Goal: Transaction & Acquisition: Purchase product/service

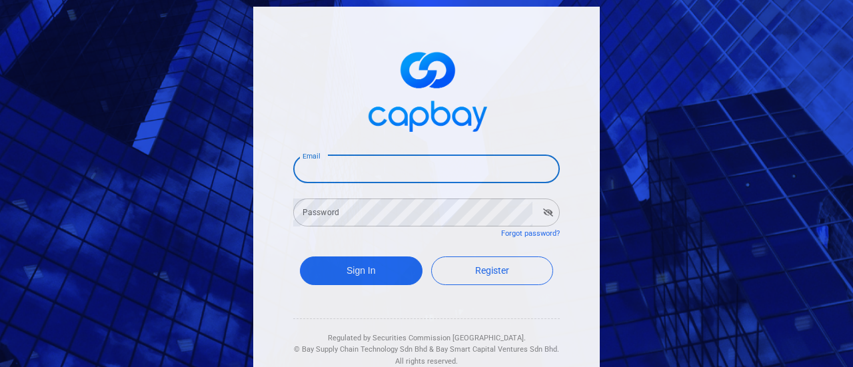
click at [404, 173] on input "Email" at bounding box center [426, 169] width 266 height 28
type input "[EMAIL_ADDRESS][DOMAIN_NAME]"
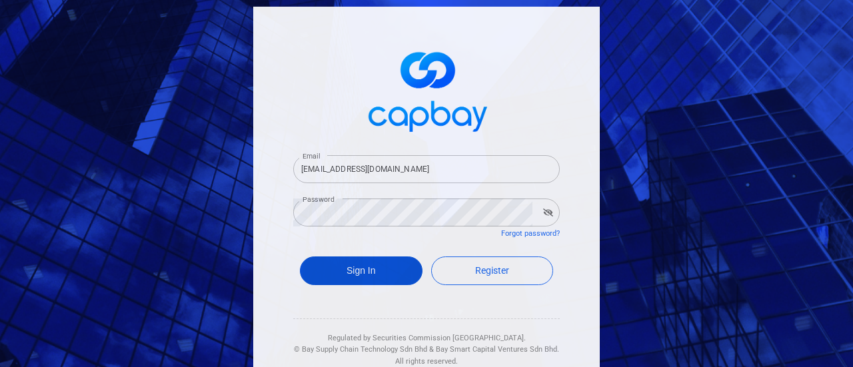
click at [364, 259] on button "Sign In" at bounding box center [361, 270] width 123 height 29
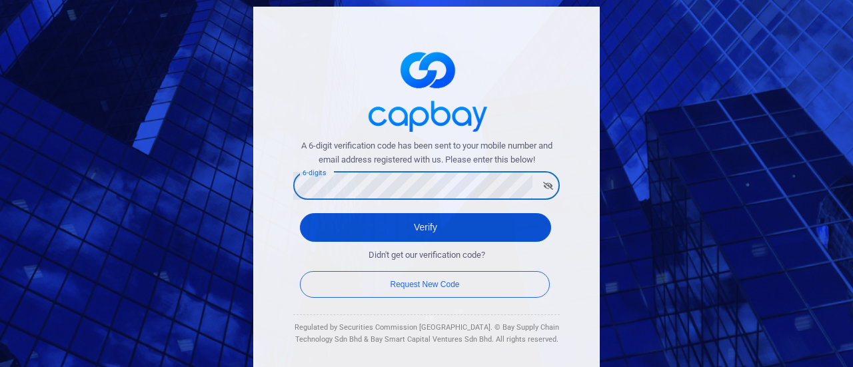
click at [418, 228] on button "Verify" at bounding box center [425, 227] width 251 height 29
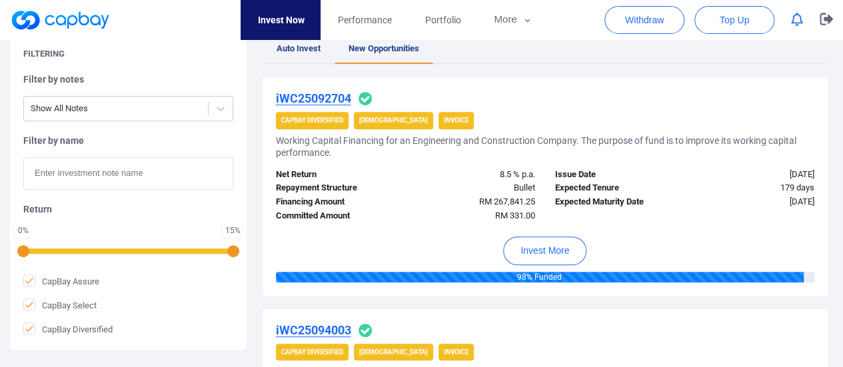
scroll to position [266, 0]
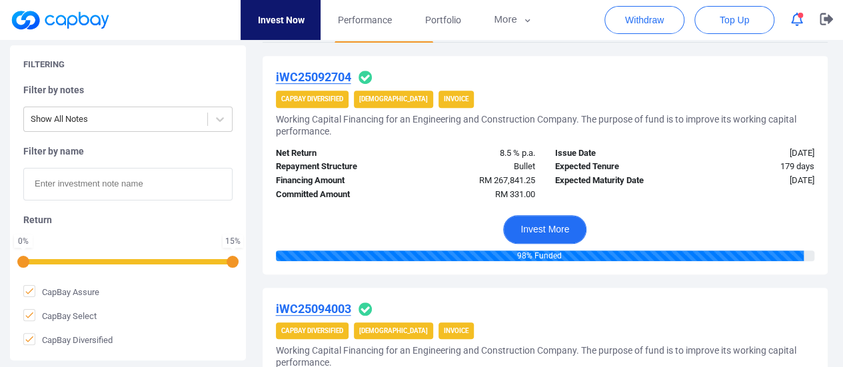
click at [554, 226] on button "Invest More" at bounding box center [544, 229] width 83 height 29
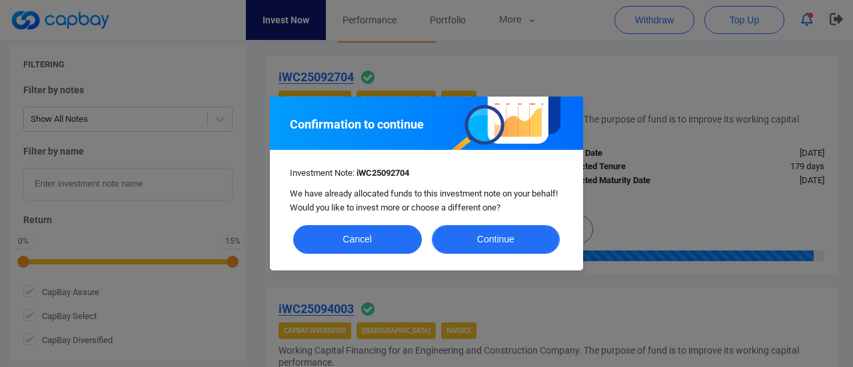
click at [494, 242] on button "Continue" at bounding box center [496, 239] width 129 height 29
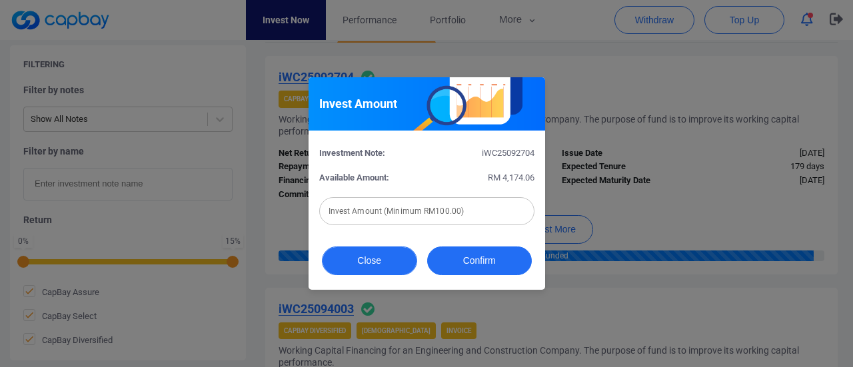
click at [402, 263] on button "Close" at bounding box center [369, 260] width 95 height 29
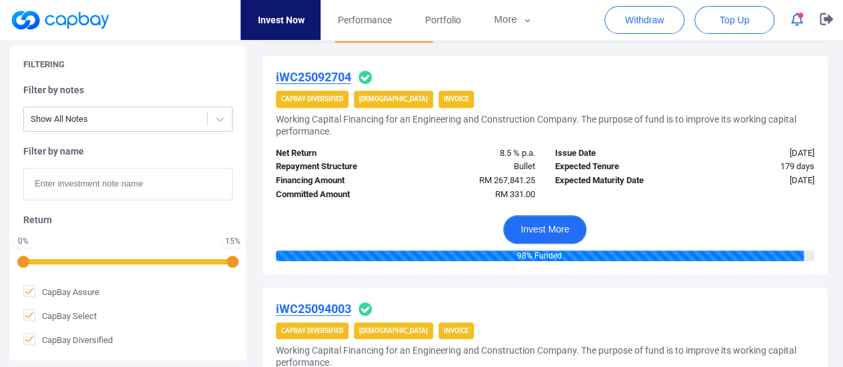
click at [538, 226] on button "Invest More" at bounding box center [544, 229] width 83 height 29
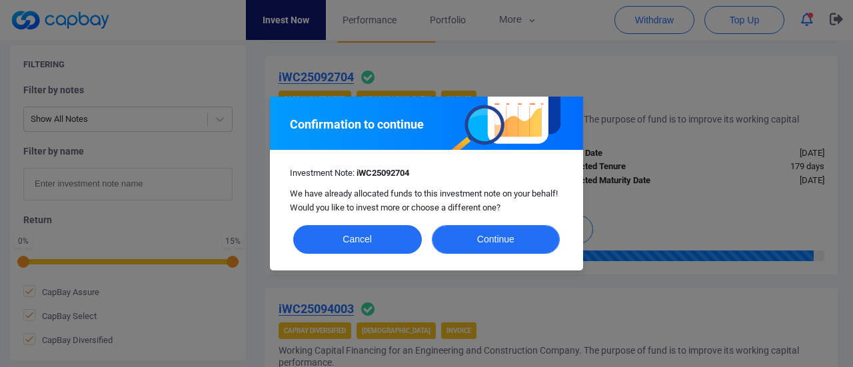
click at [527, 239] on button "Continue" at bounding box center [496, 239] width 129 height 29
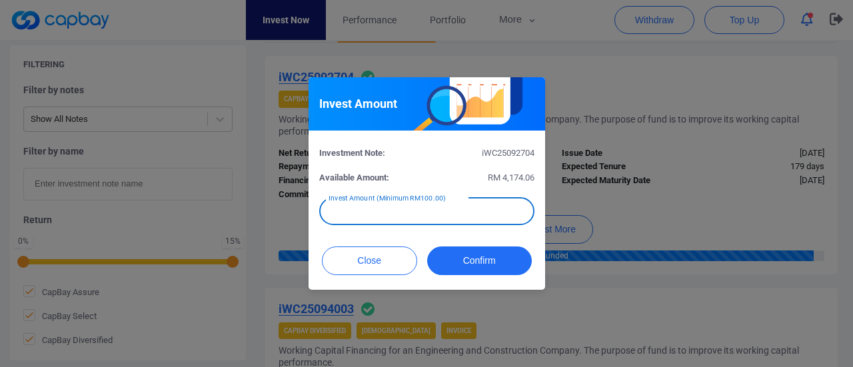
click at [437, 216] on input "text" at bounding box center [426, 211] width 215 height 28
type input "RM 669"
click at [476, 258] on button "Confirm" at bounding box center [479, 260] width 105 height 29
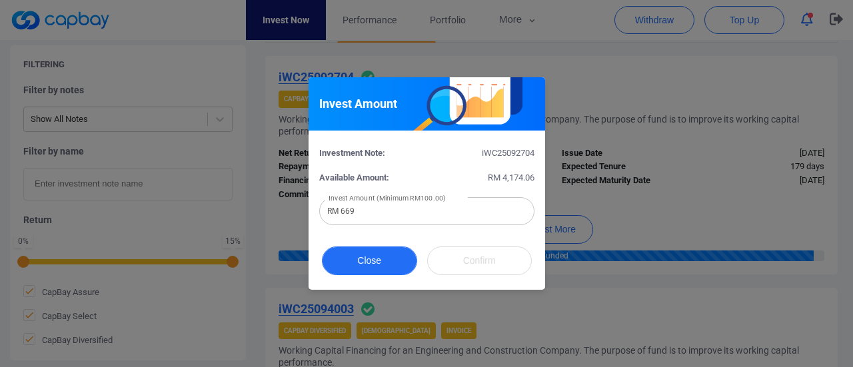
click at [388, 264] on button "Close" at bounding box center [369, 260] width 95 height 29
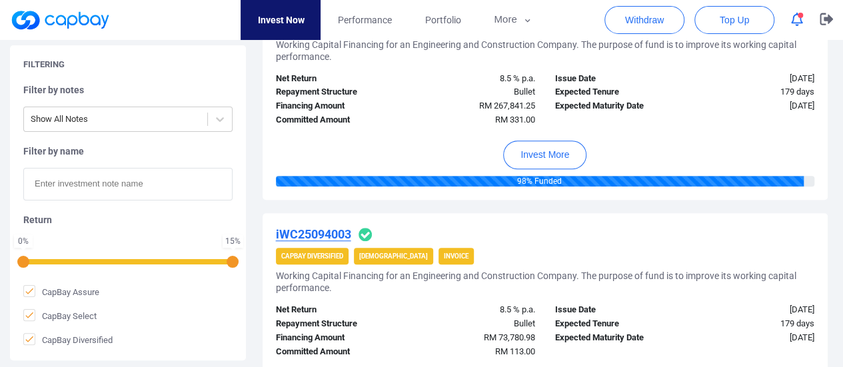
scroll to position [400, 0]
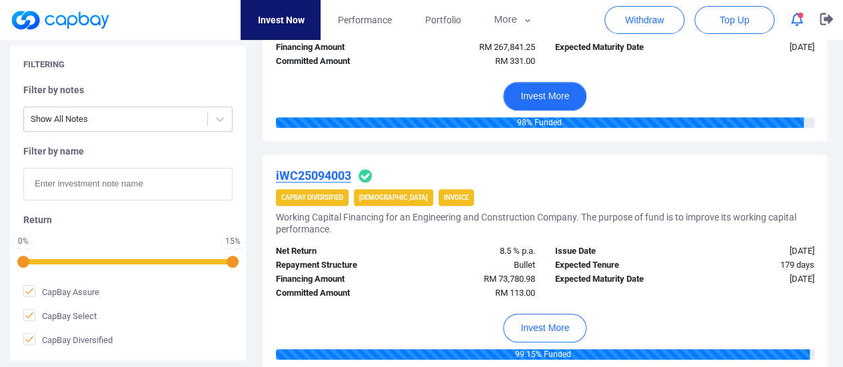
click at [548, 94] on button "Invest More" at bounding box center [544, 96] width 83 height 29
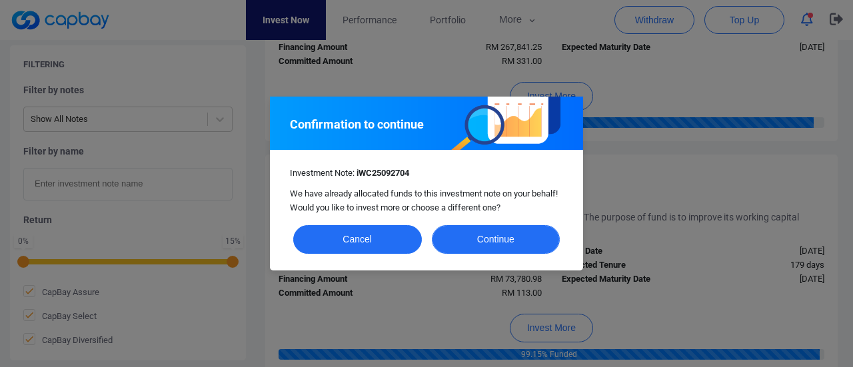
click at [509, 240] on button "Continue" at bounding box center [496, 239] width 129 height 29
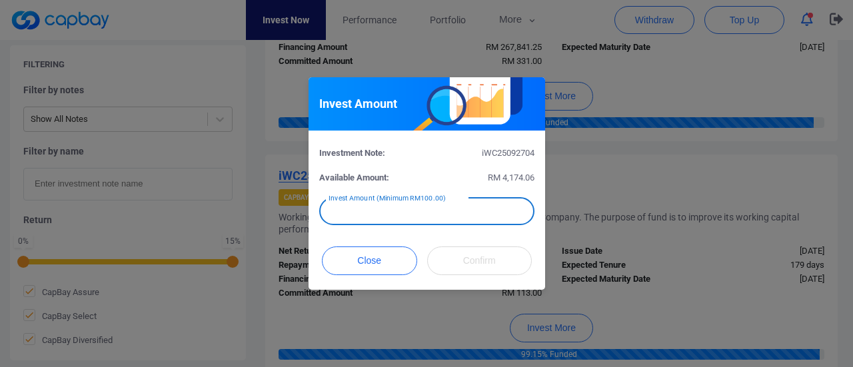
click at [452, 214] on input "text" at bounding box center [426, 211] width 215 height 28
type input "RM 661"
click at [640, 164] on div "Invest Amount Investment Note: iWC25092704 Available Amount: RM 4,174.06 Invest…" at bounding box center [426, 183] width 853 height 367
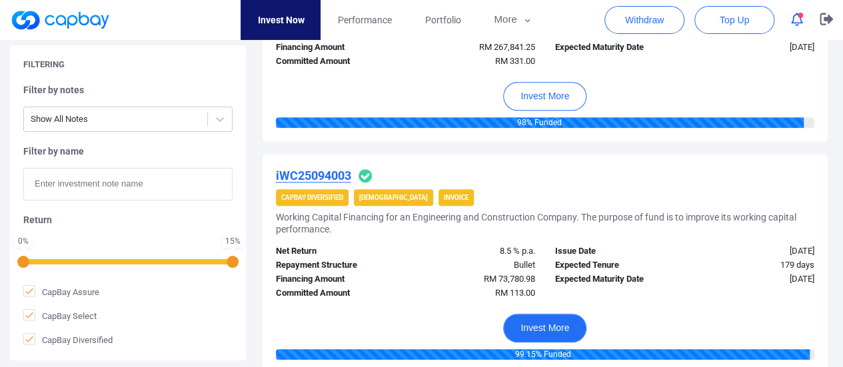
click at [554, 326] on button "Invest More" at bounding box center [544, 328] width 83 height 29
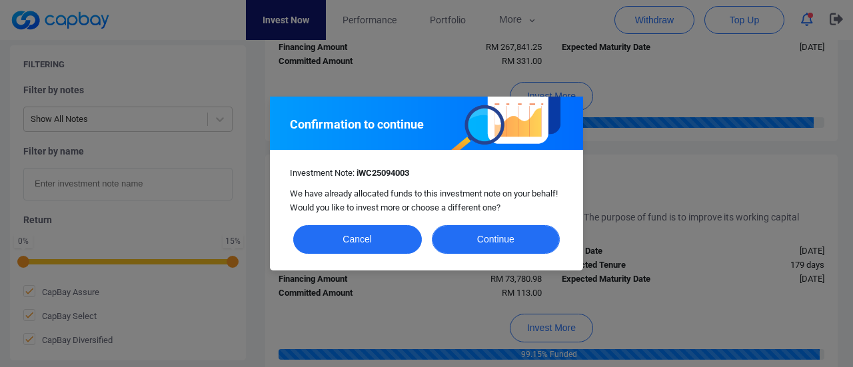
click at [486, 240] on button "Continue" at bounding box center [496, 239] width 129 height 29
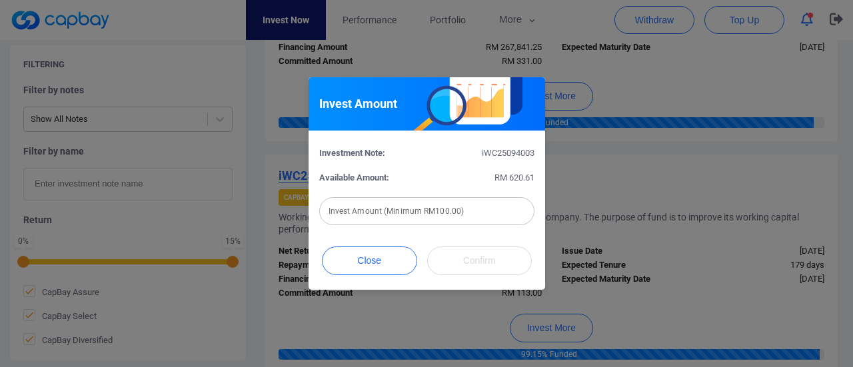
click at [430, 214] on input "text" at bounding box center [426, 211] width 215 height 28
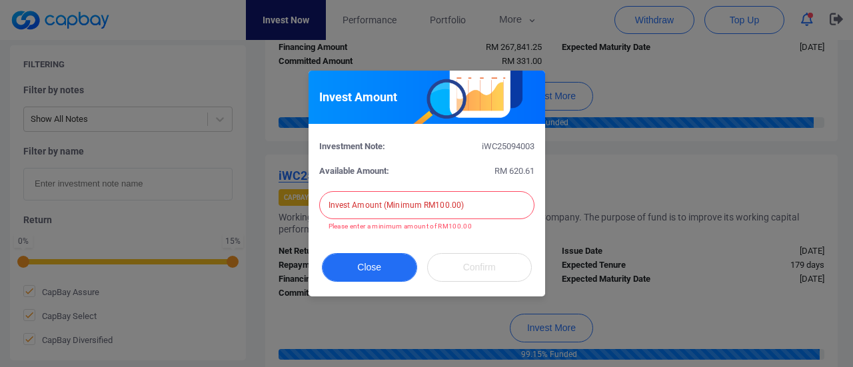
drag, startPoint x: 372, startPoint y: 259, endPoint x: 410, endPoint y: 268, distance: 39.6
click at [372, 260] on button "Close" at bounding box center [369, 267] width 95 height 29
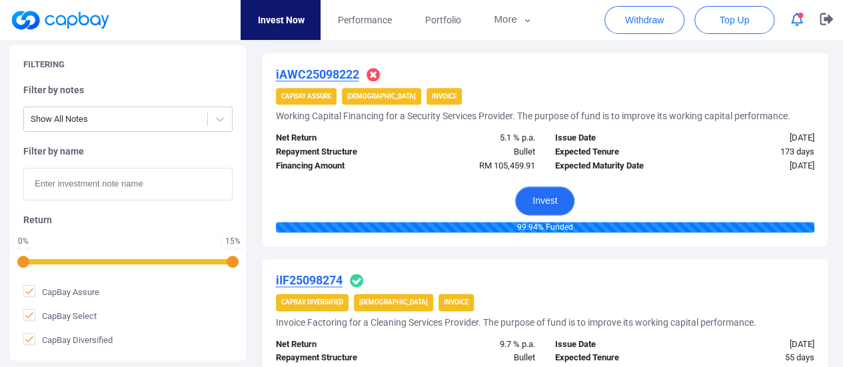
scroll to position [533, 0]
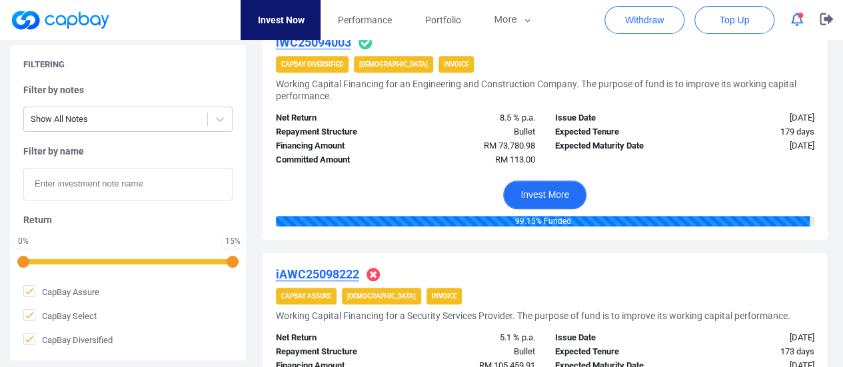
click at [558, 191] on button "Invest More" at bounding box center [544, 195] width 83 height 29
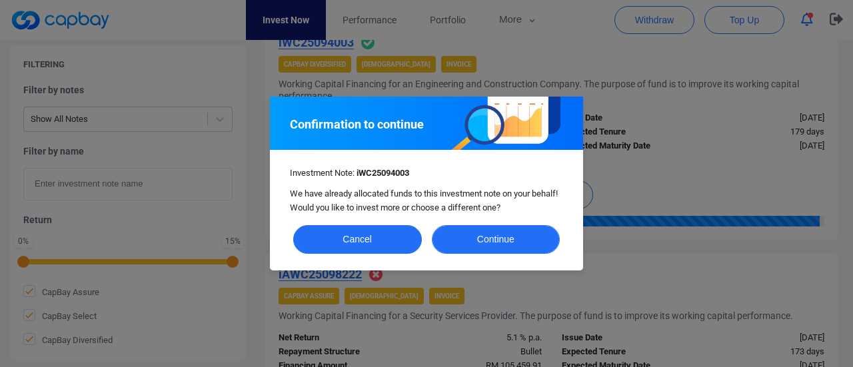
click at [522, 228] on button "Continue" at bounding box center [496, 239] width 129 height 29
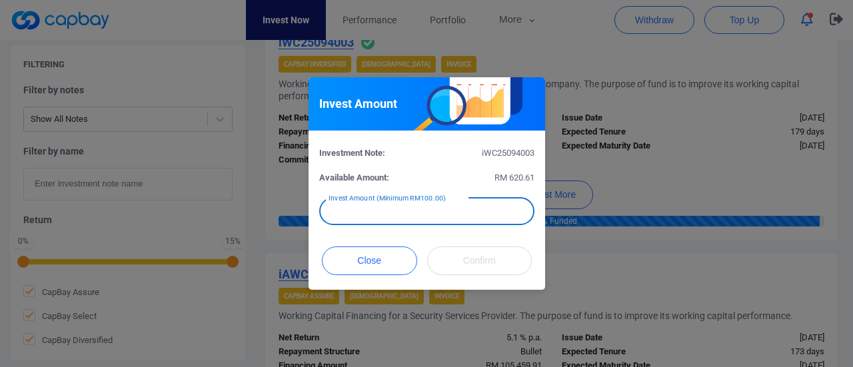
click at [434, 210] on input "text" at bounding box center [426, 211] width 215 height 28
type input "RM 387"
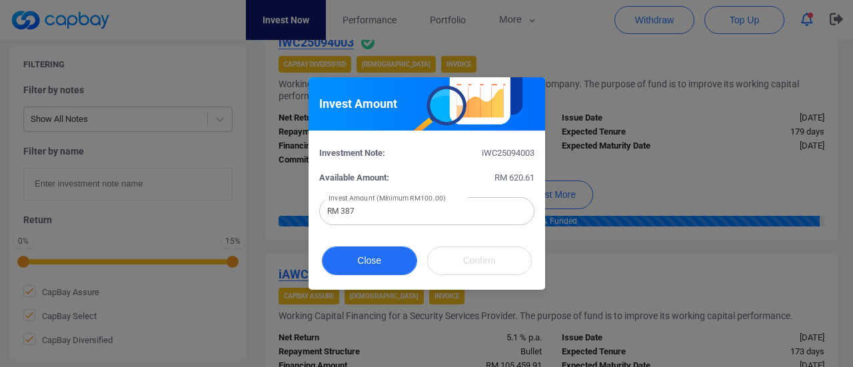
click at [369, 248] on button "Close" at bounding box center [369, 260] width 95 height 29
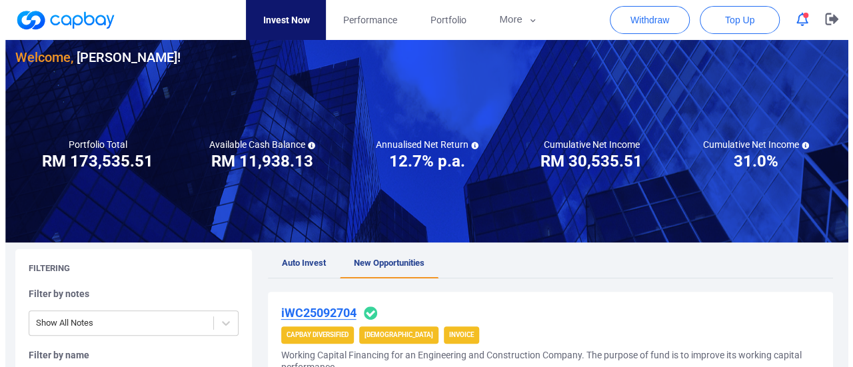
scroll to position [0, 0]
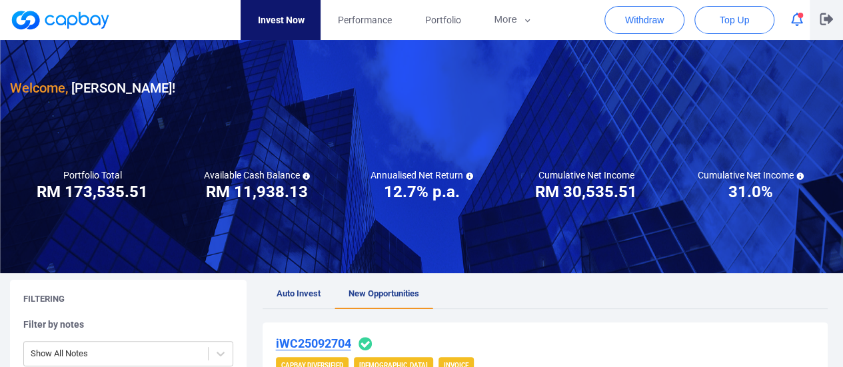
click at [826, 13] on button "button" at bounding box center [825, 20] width 33 height 40
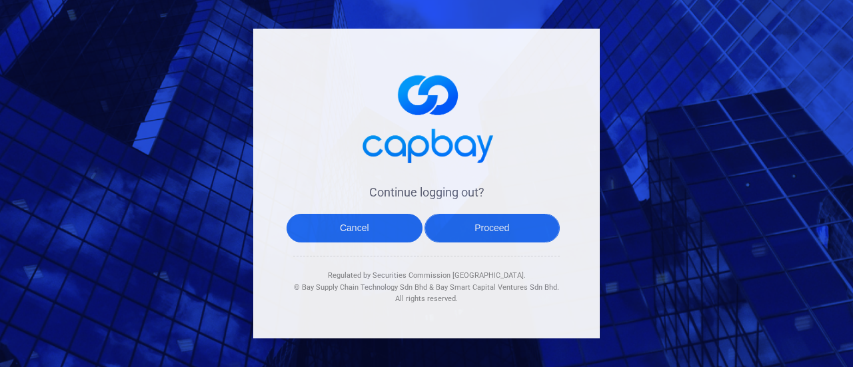
click at [480, 225] on button "Proceed" at bounding box center [492, 228] width 136 height 29
